Goal: Find specific page/section: Find specific page/section

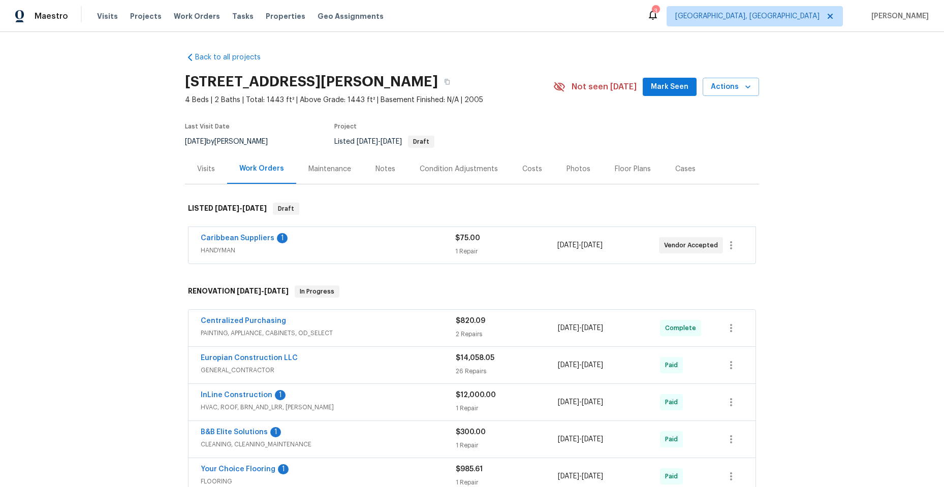
click at [323, 244] on div "Caribbean Suppliers 1" at bounding box center [328, 239] width 255 height 12
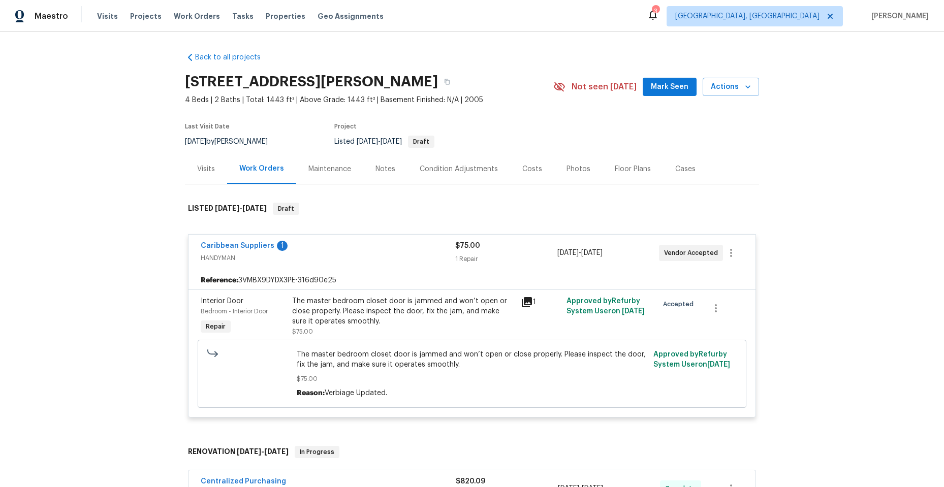
click at [526, 300] on icon at bounding box center [527, 302] width 10 height 10
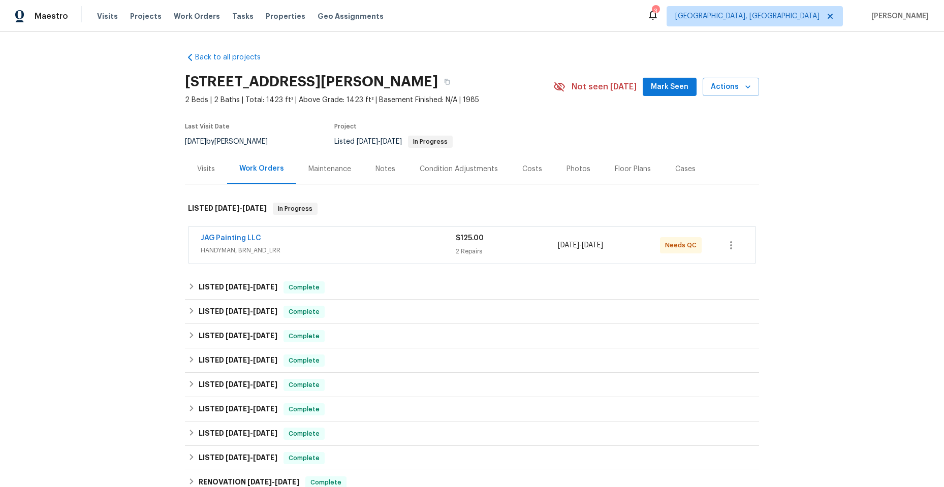
click at [317, 245] on div "JAG Painting LLC" at bounding box center [328, 239] width 255 height 12
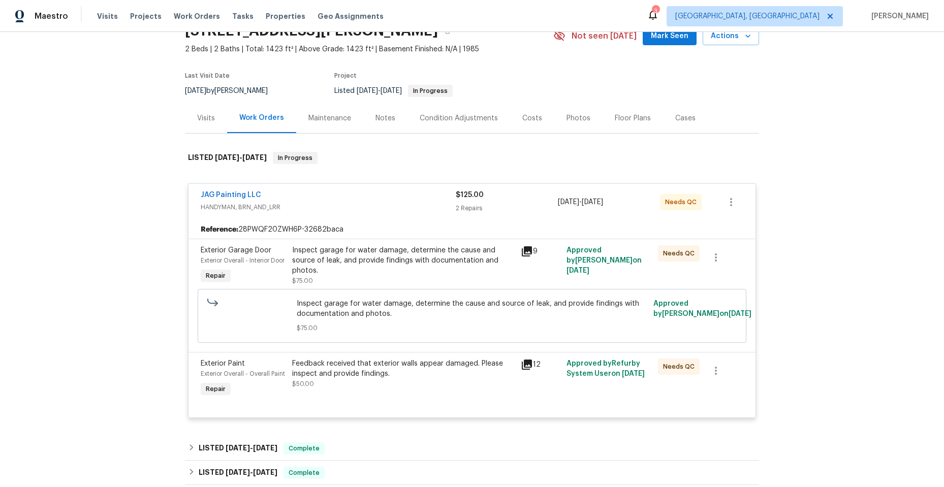
scroll to position [102, 0]
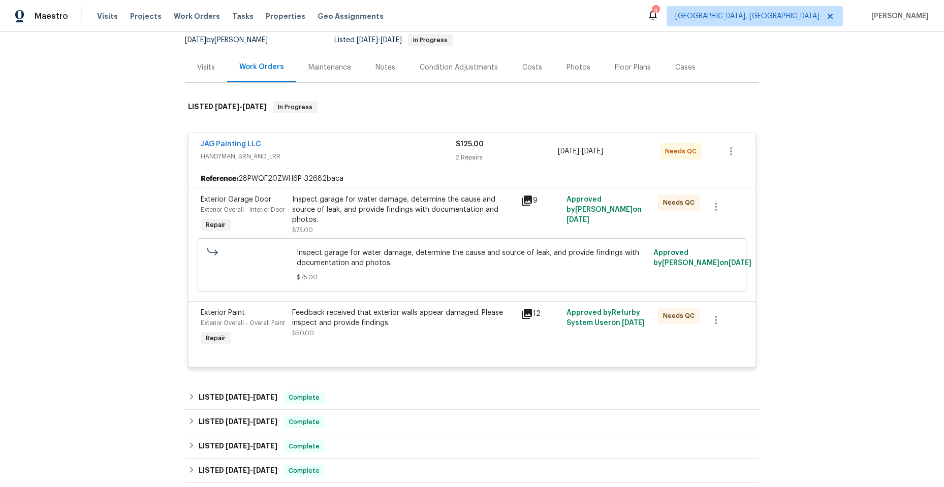
click at [526, 198] on icon at bounding box center [527, 201] width 10 height 10
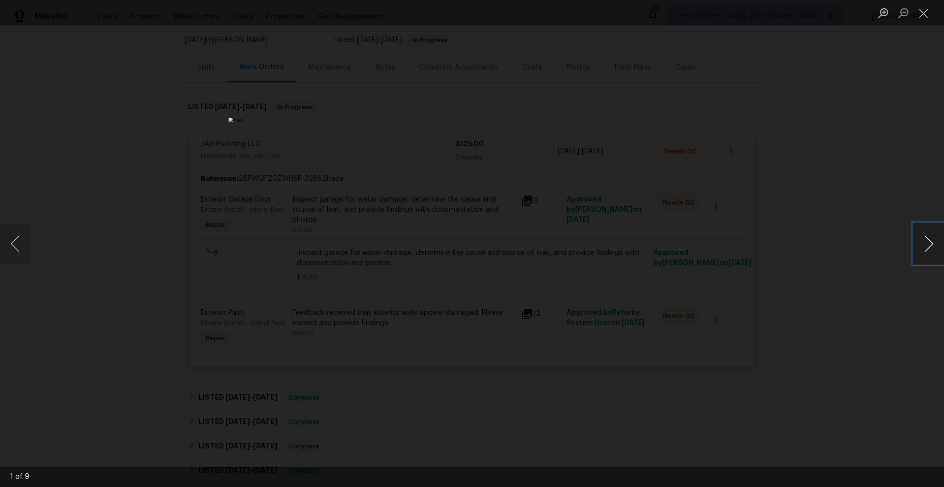
click at [926, 240] on button "Next image" at bounding box center [928, 244] width 30 height 41
click at [14, 241] on button "Previous image" at bounding box center [15, 244] width 30 height 41
click at [927, 241] on button "Next image" at bounding box center [928, 244] width 30 height 41
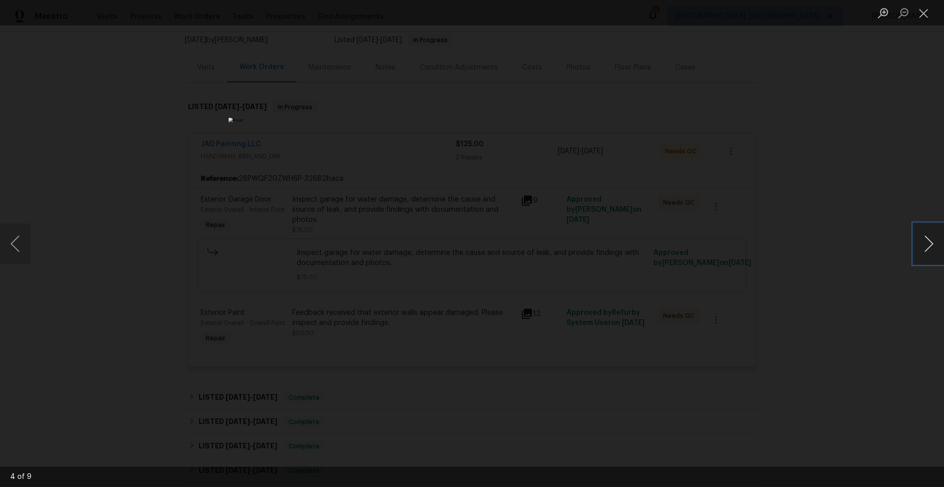
click at [927, 241] on button "Next image" at bounding box center [928, 244] width 30 height 41
click at [923, 242] on button "Next image" at bounding box center [928, 244] width 30 height 41
click at [925, 16] on button "Close lightbox" at bounding box center [923, 13] width 20 height 18
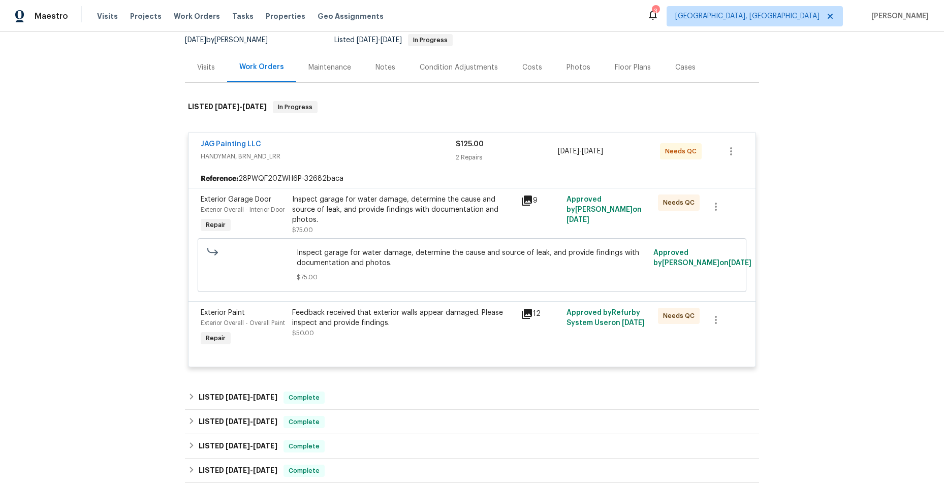
click at [522, 319] on icon at bounding box center [527, 314] width 10 height 10
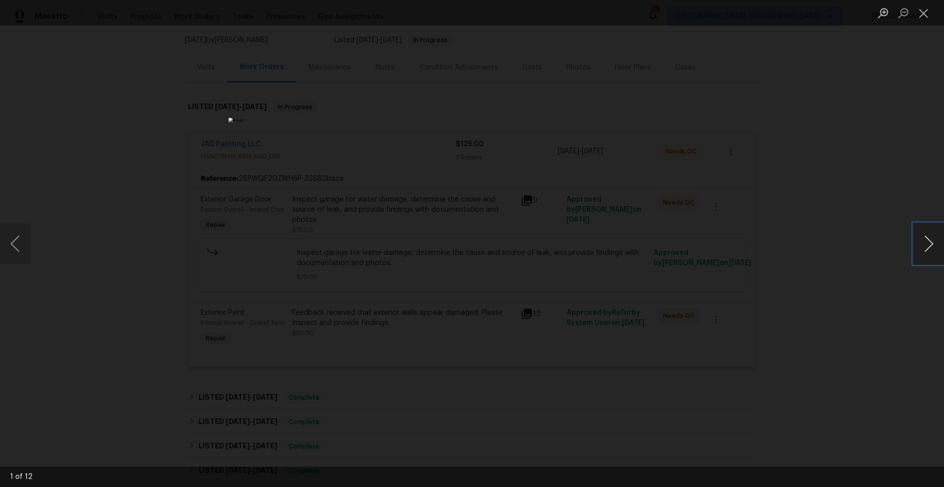
click at [924, 238] on button "Next image" at bounding box center [928, 244] width 30 height 41
drag, startPoint x: 924, startPoint y: 238, endPoint x: 919, endPoint y: 234, distance: 5.8
click at [919, 234] on button "Next image" at bounding box center [928, 244] width 30 height 41
click at [928, 245] on button "Next image" at bounding box center [928, 244] width 30 height 41
click at [920, 245] on button "Next image" at bounding box center [928, 244] width 30 height 41
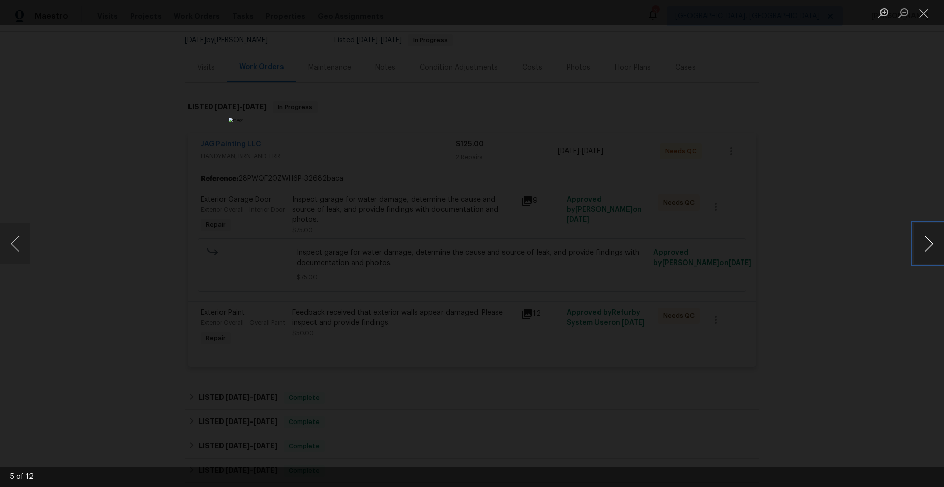
click at [920, 245] on button "Next image" at bounding box center [928, 244] width 30 height 41
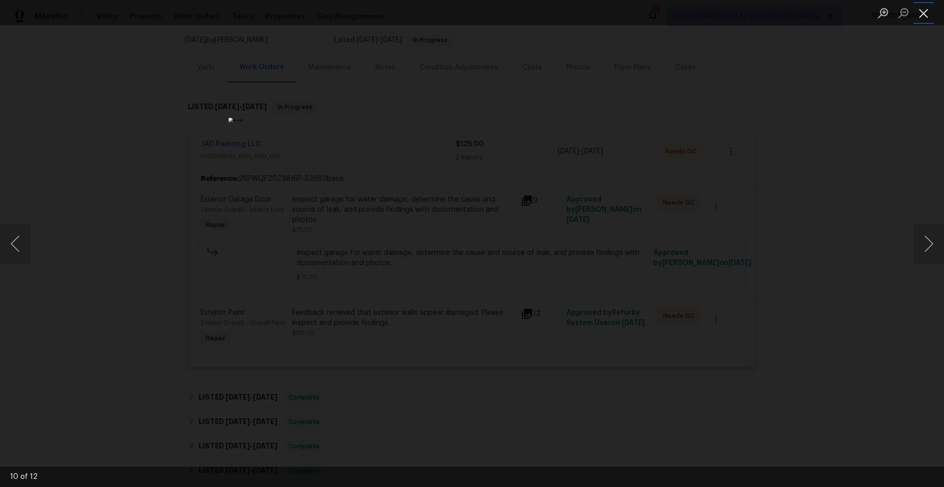
click at [922, 14] on button "Close lightbox" at bounding box center [923, 13] width 20 height 18
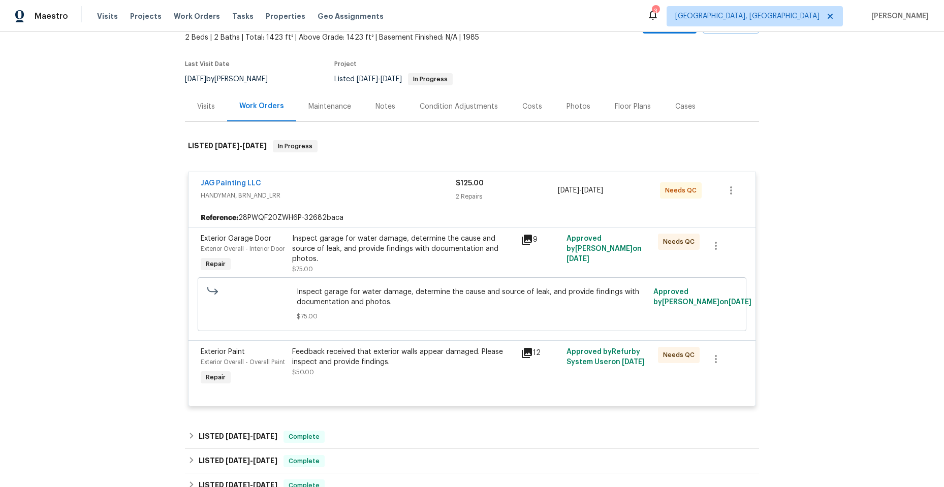
scroll to position [51, 0]
